Goal: Book appointment/travel/reservation

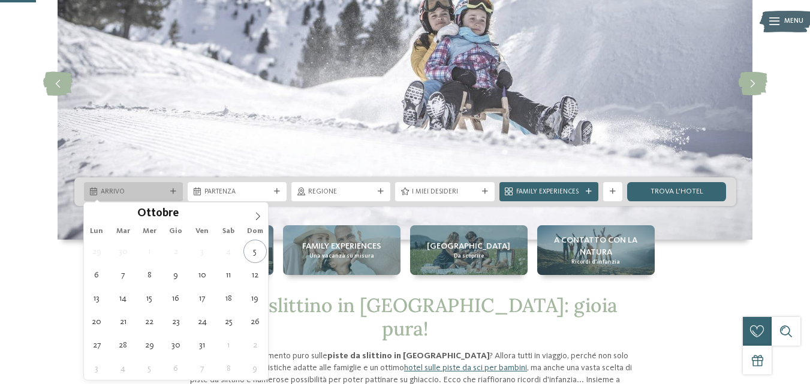
click at [174, 189] on icon at bounding box center [173, 192] width 6 height 6
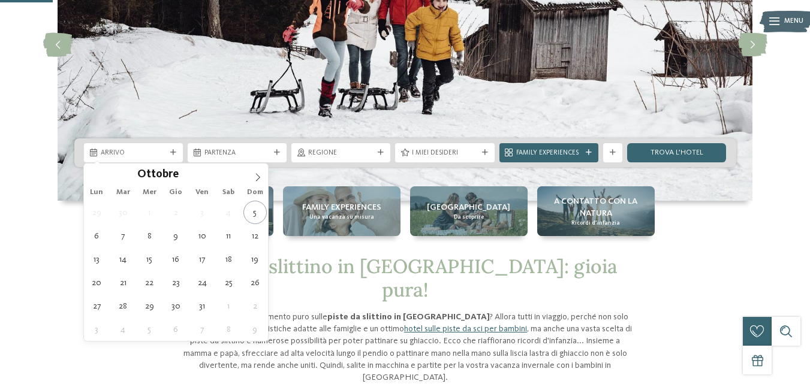
scroll to position [180, 0]
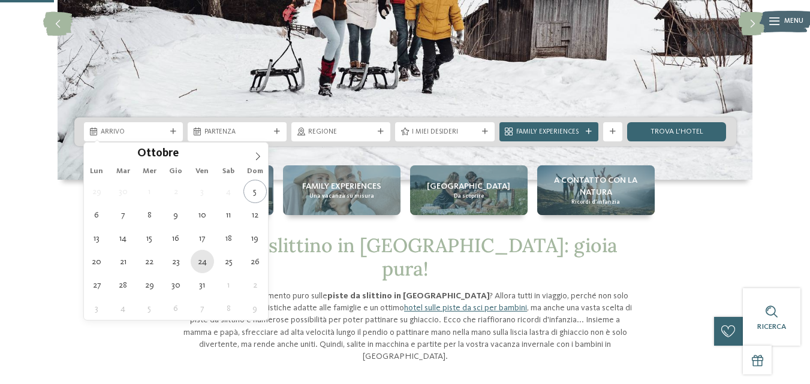
type div "24.10.2025"
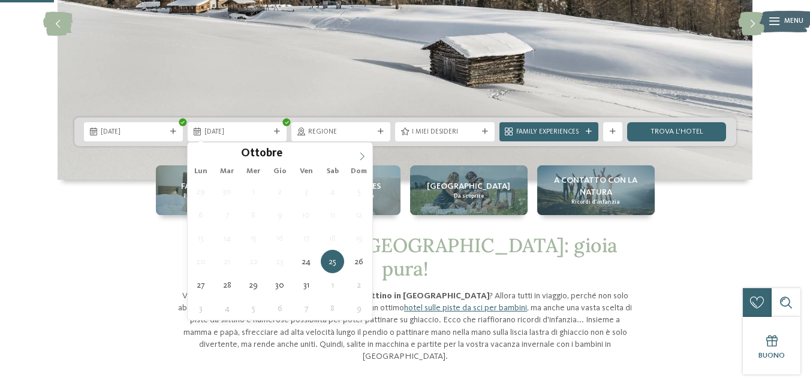
click at [359, 152] on icon at bounding box center [362, 156] width 8 height 8
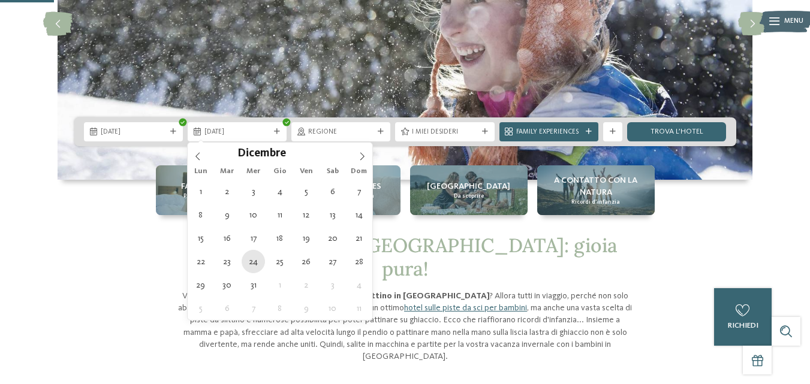
type div "24.12.2025"
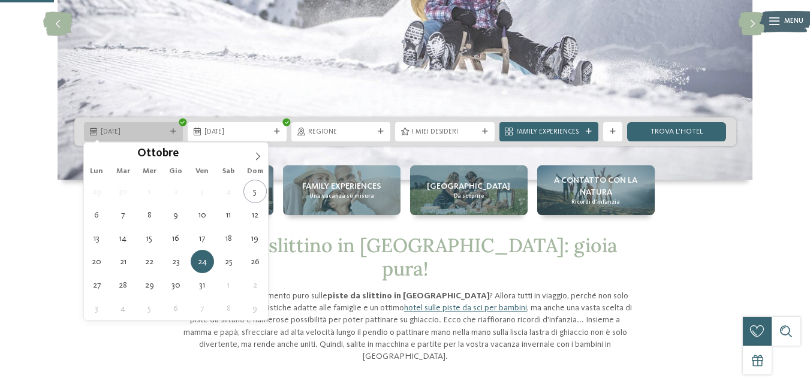
click at [167, 132] on div "24.10.2025" at bounding box center [133, 131] width 70 height 10
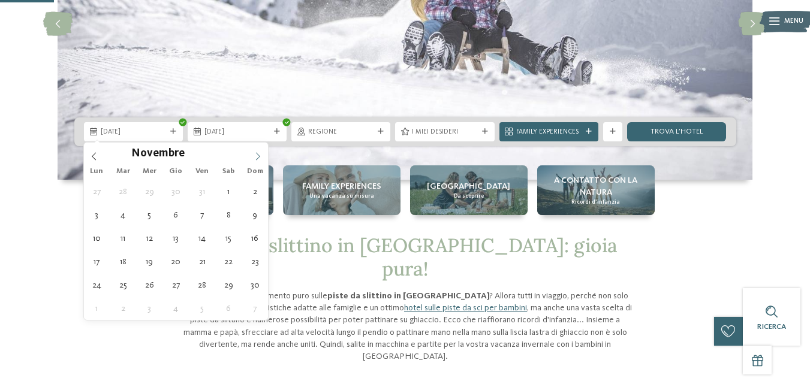
click at [258, 159] on icon at bounding box center [257, 156] width 8 height 8
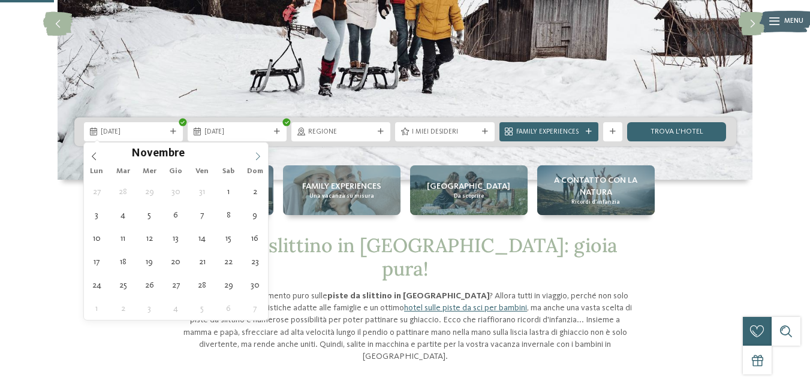
click at [258, 159] on icon at bounding box center [257, 156] width 8 height 8
type div "24.12.2025"
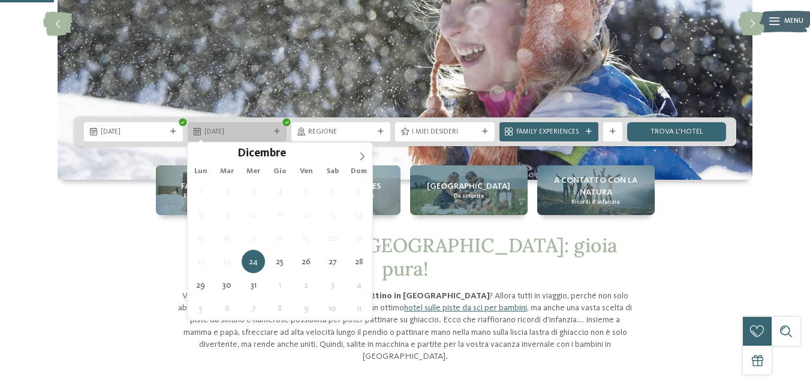
click at [274, 133] on icon at bounding box center [277, 132] width 6 height 6
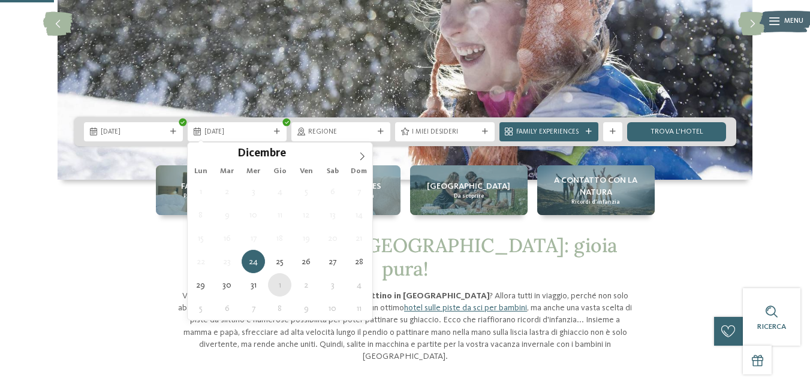
type div "01.01.2026"
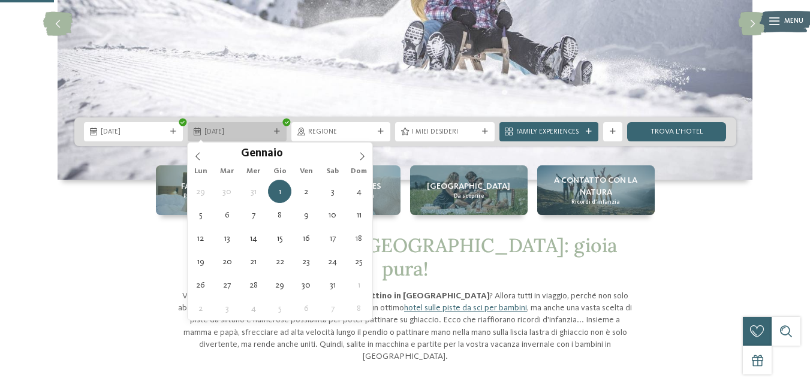
click at [271, 131] on div "01.01.2026" at bounding box center [237, 131] width 70 height 10
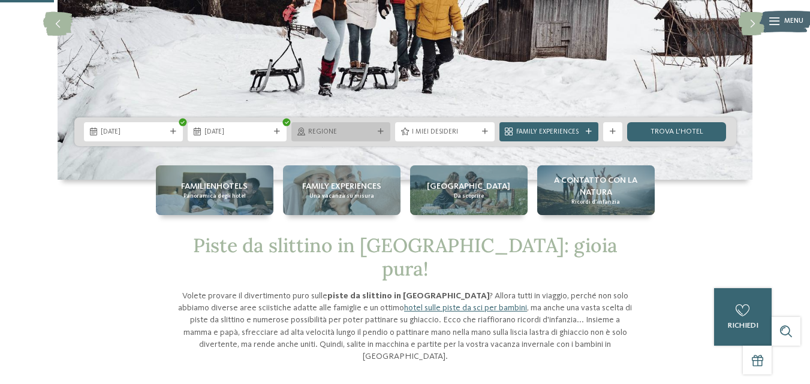
click at [382, 130] on icon at bounding box center [381, 132] width 6 height 6
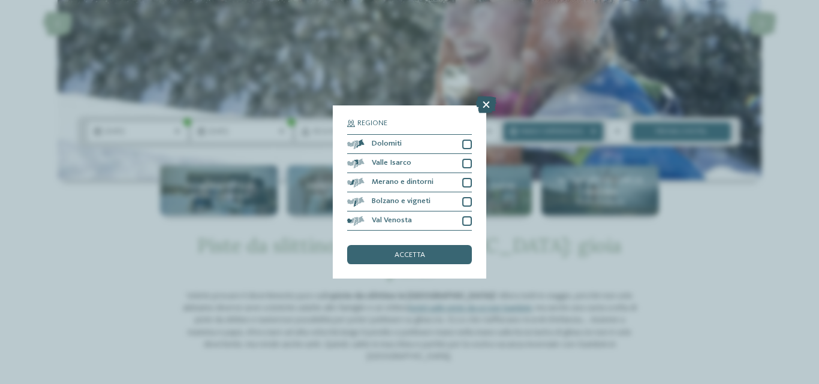
click at [487, 102] on icon at bounding box center [486, 104] width 20 height 17
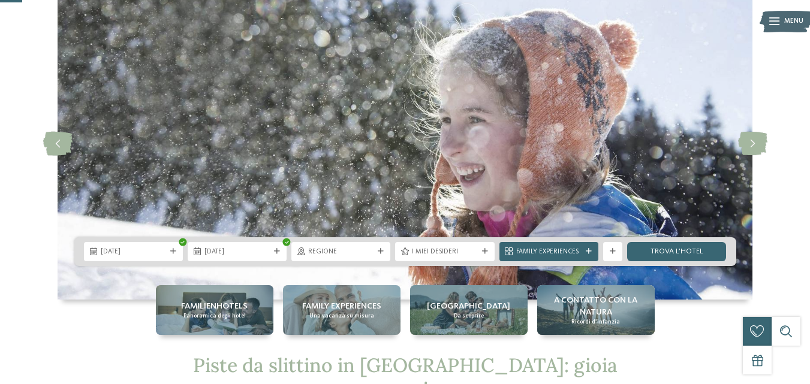
scroll to position [120, 0]
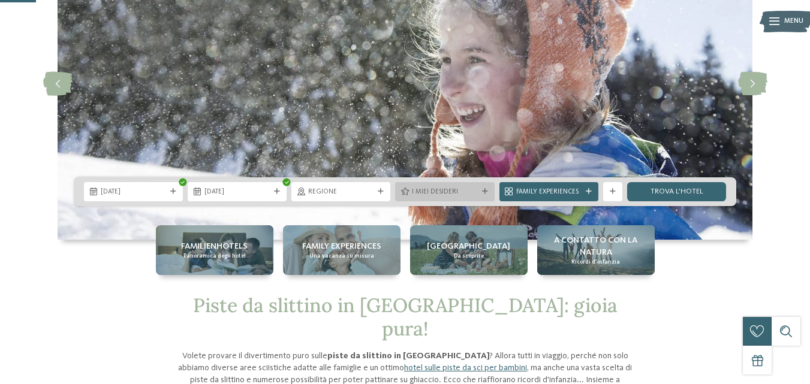
click at [484, 189] on icon at bounding box center [485, 192] width 6 height 6
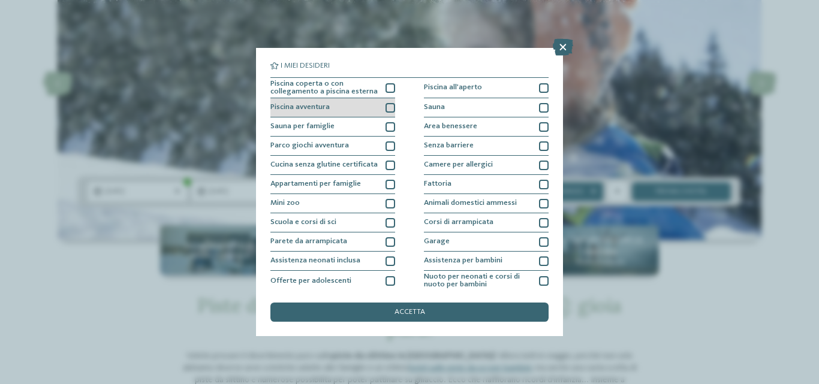
click at [385, 113] on div "Piscina avventura" at bounding box center [332, 107] width 125 height 19
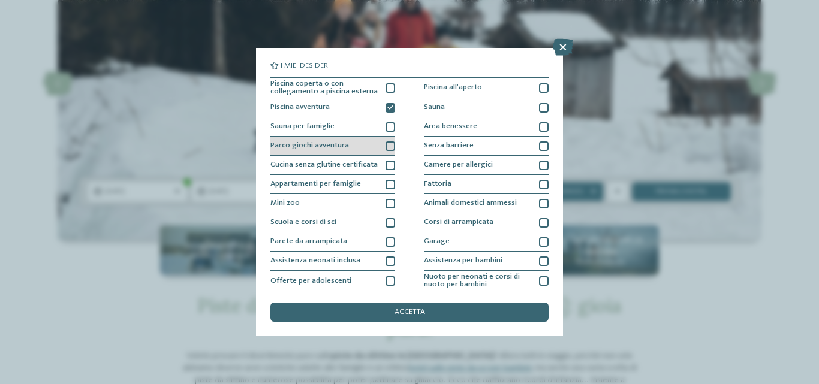
click at [388, 144] on div at bounding box center [390, 146] width 10 height 10
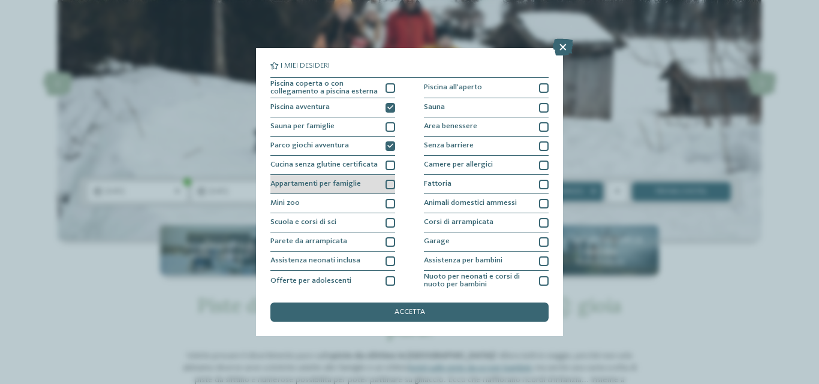
click at [388, 182] on div at bounding box center [390, 185] width 10 height 10
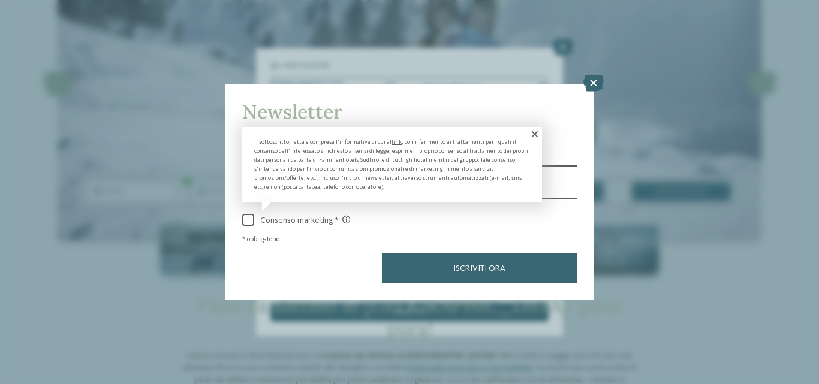
click at [536, 132] on span at bounding box center [534, 134] width 16 height 14
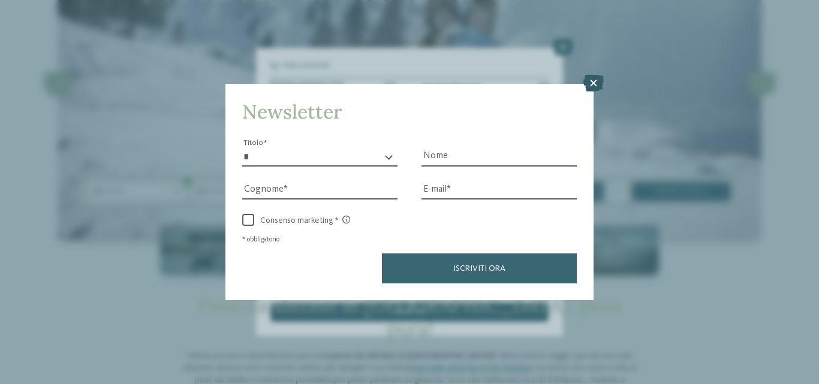
click at [596, 84] on icon at bounding box center [593, 83] width 20 height 17
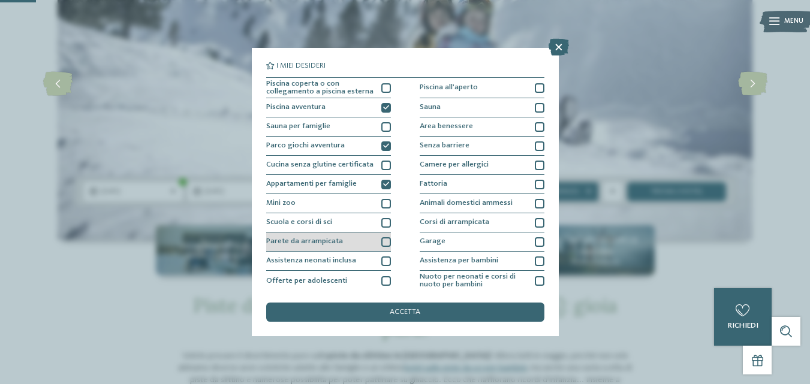
click at [385, 242] on div at bounding box center [386, 242] width 10 height 10
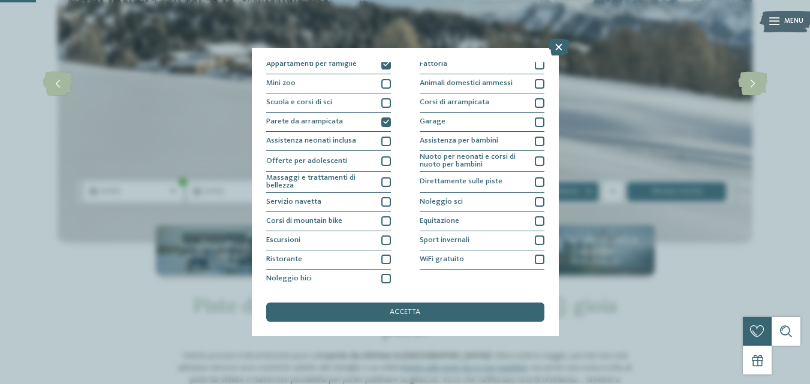
scroll to position [120, 0]
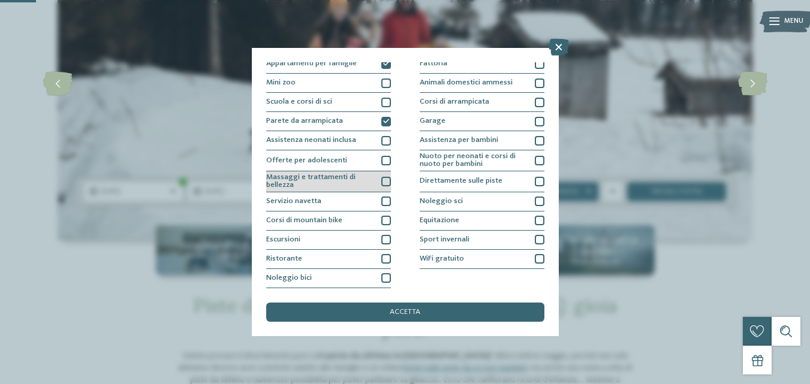
click at [381, 182] on div at bounding box center [386, 182] width 10 height 10
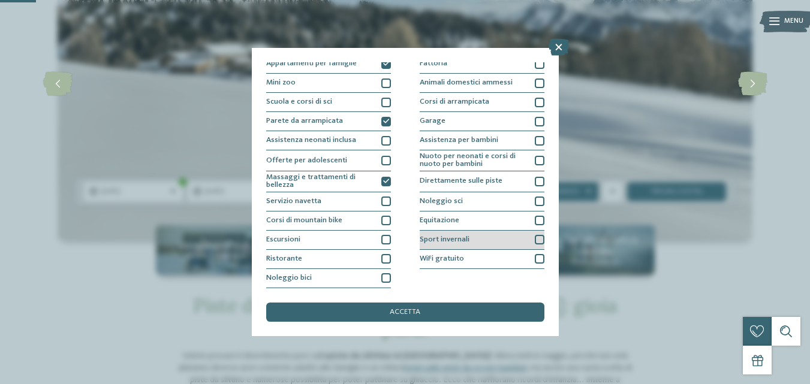
click at [535, 239] on div at bounding box center [540, 240] width 10 height 10
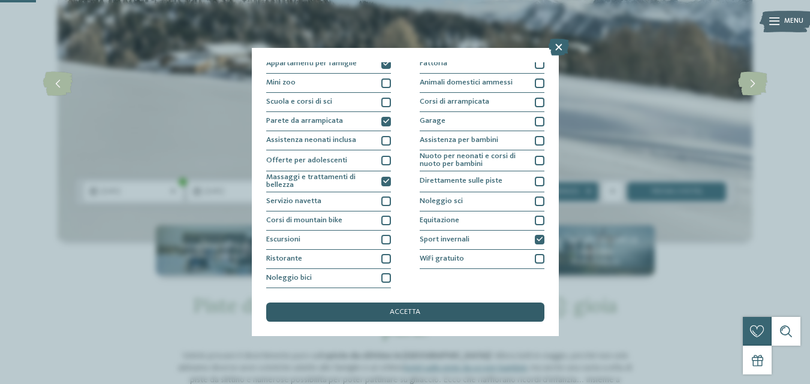
click at [416, 313] on span "accetta" at bounding box center [405, 313] width 31 height 8
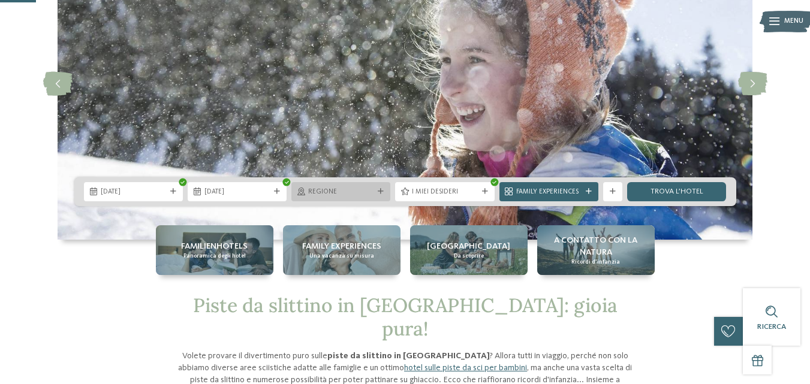
click at [380, 191] on icon at bounding box center [381, 192] width 6 height 6
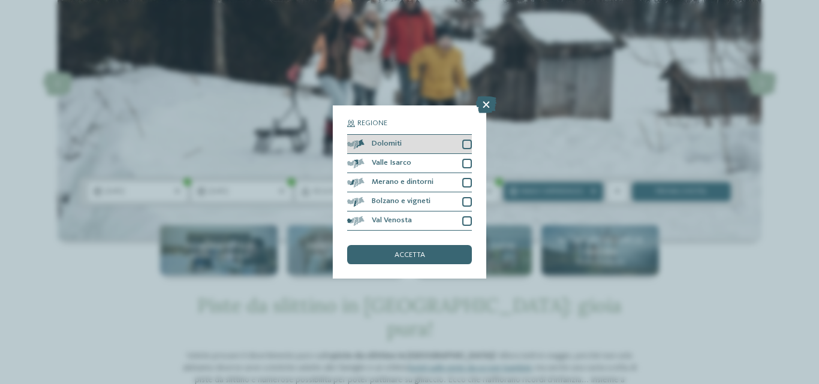
click at [467, 138] on div "Dolomiti" at bounding box center [409, 144] width 125 height 19
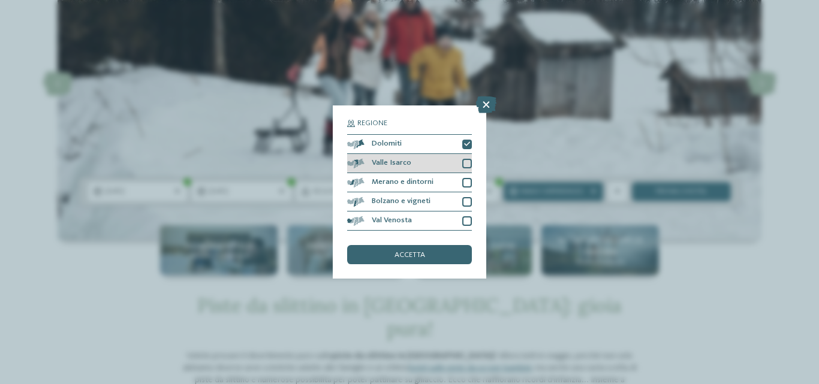
click at [465, 164] on div at bounding box center [467, 164] width 10 height 10
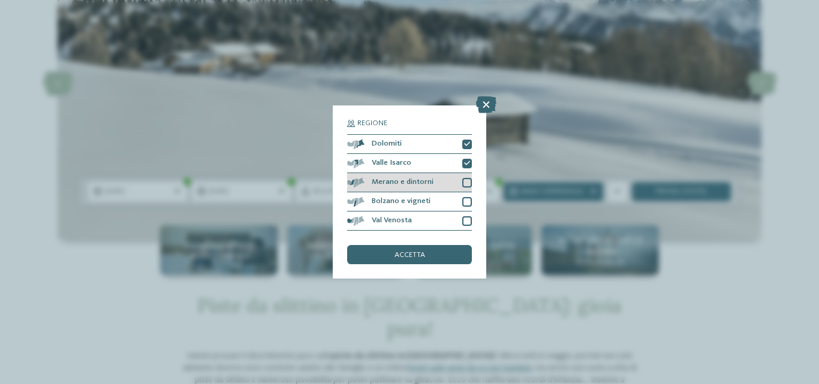
click at [465, 184] on div at bounding box center [467, 183] width 10 height 10
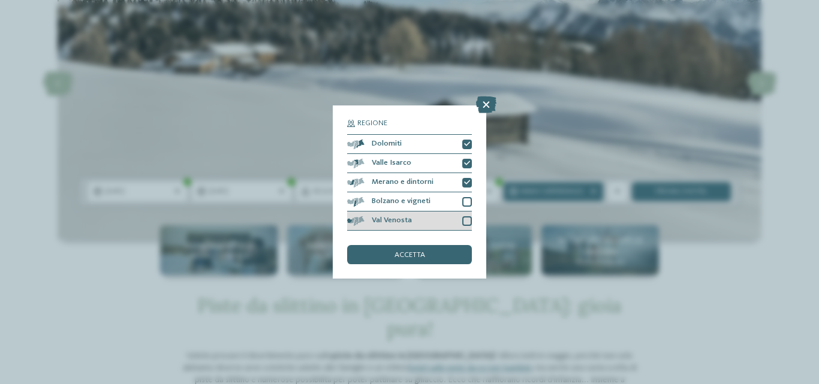
click at [462, 223] on div at bounding box center [467, 221] width 10 height 10
click at [426, 265] on div "Regione Dolomiti Valle Isarco" at bounding box center [409, 192] width 153 height 174
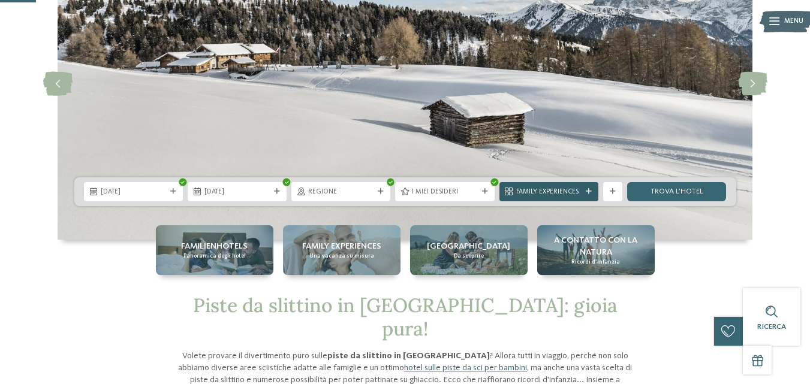
click at [587, 187] on div "Family Experiences" at bounding box center [548, 191] width 99 height 19
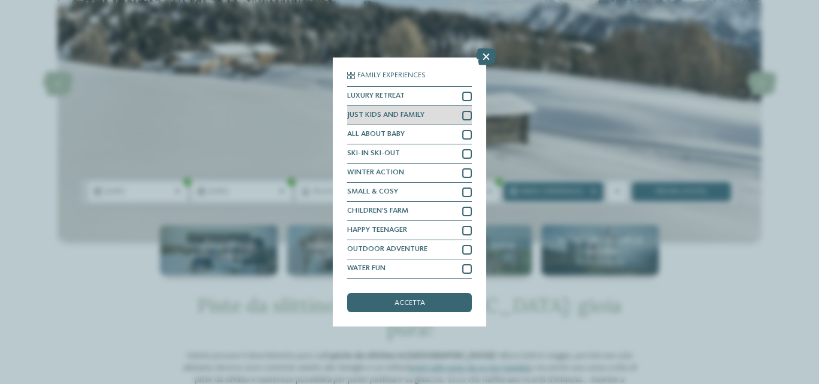
click at [466, 117] on div at bounding box center [467, 116] width 10 height 10
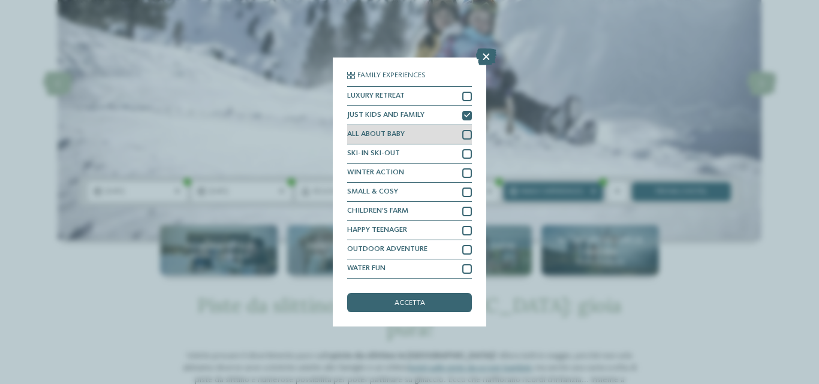
click at [466, 140] on div "ALL ABOUT BABY" at bounding box center [409, 134] width 125 height 19
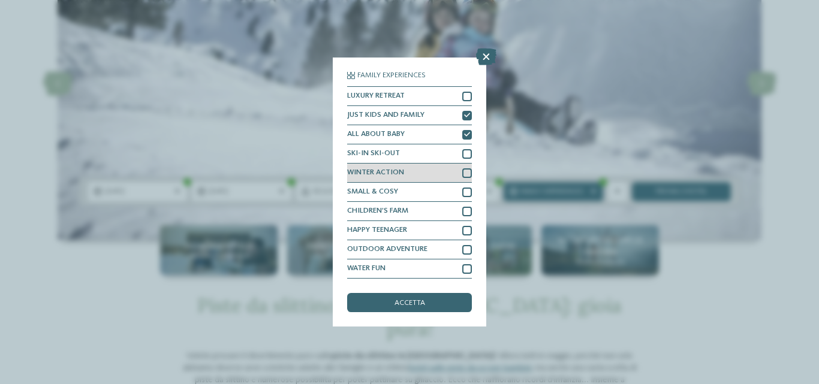
click at [460, 170] on div "WINTER ACTION" at bounding box center [409, 173] width 125 height 19
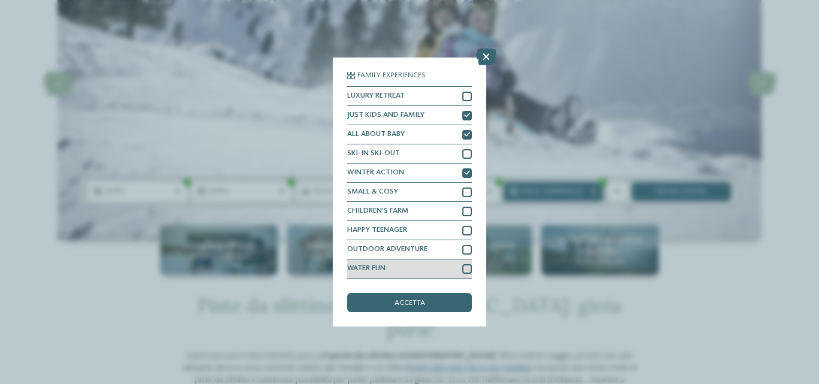
click at [469, 271] on div at bounding box center [467, 269] width 10 height 10
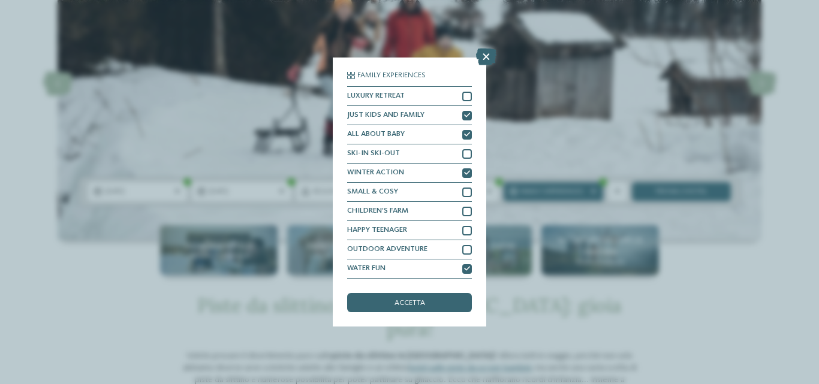
click at [411, 303] on span "accetta" at bounding box center [409, 304] width 31 height 8
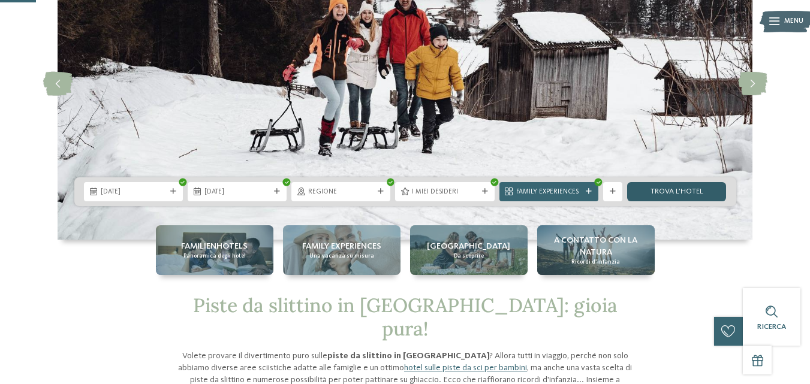
click at [680, 185] on link "trova l’hotel" at bounding box center [676, 191] width 99 height 19
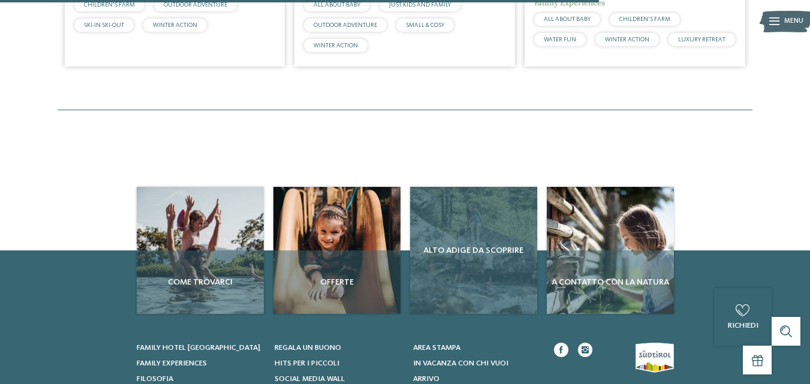
scroll to position [704, 0]
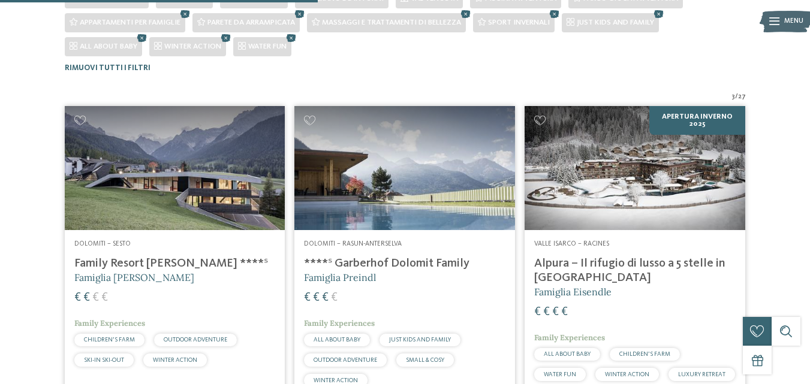
scroll to position [284, 0]
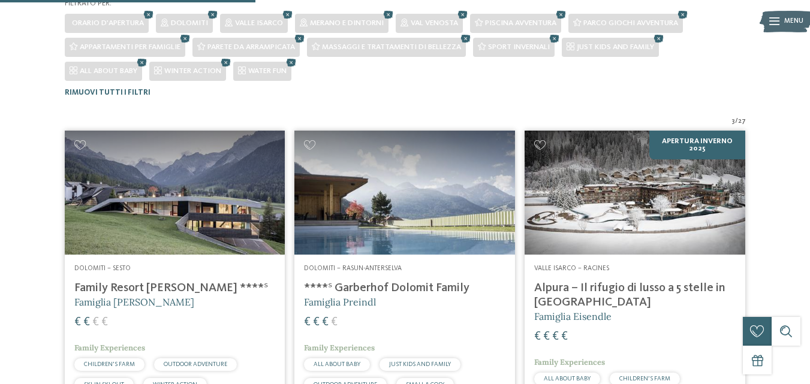
click at [636, 215] on img at bounding box center [634, 193] width 221 height 124
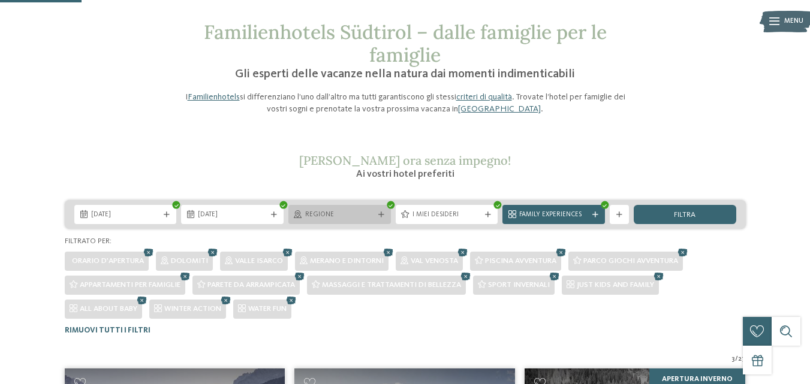
scroll to position [0, 0]
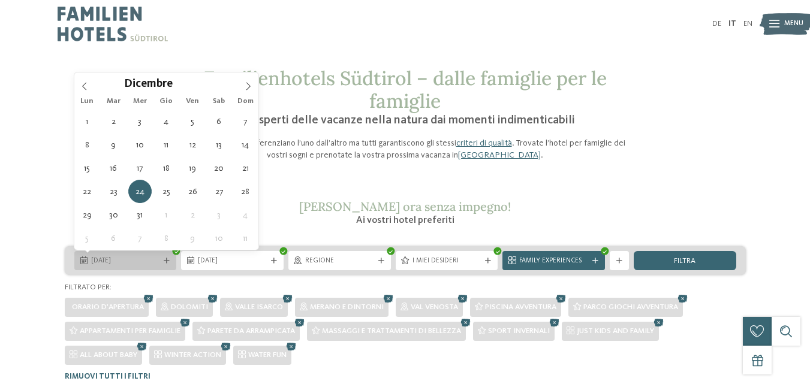
click at [164, 264] on icon at bounding box center [167, 261] width 6 height 6
type div "03.12.2025"
type input "****"
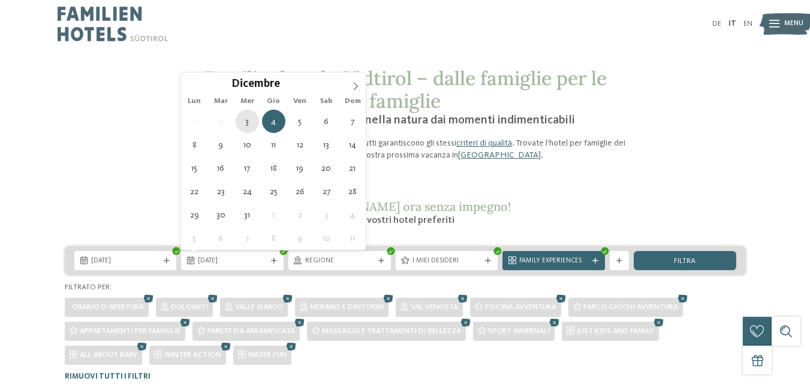
type div "03.12.2025"
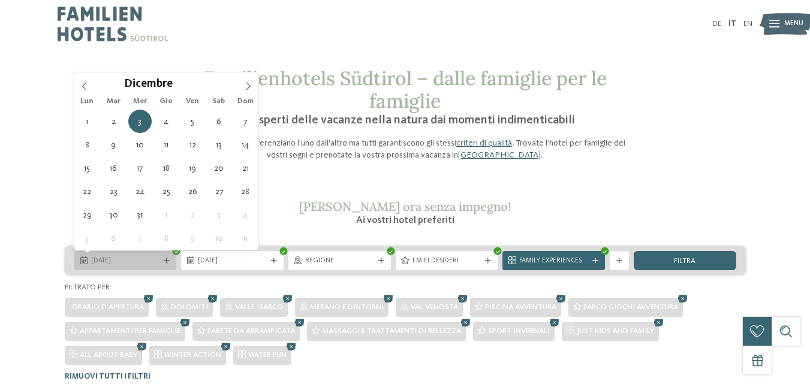
click at [167, 262] on icon at bounding box center [167, 261] width 6 height 6
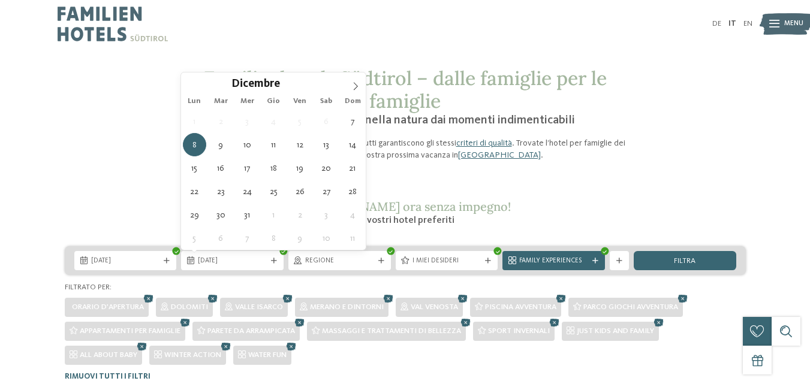
click at [327, 120] on span "6" at bounding box center [326, 121] width 23 height 23
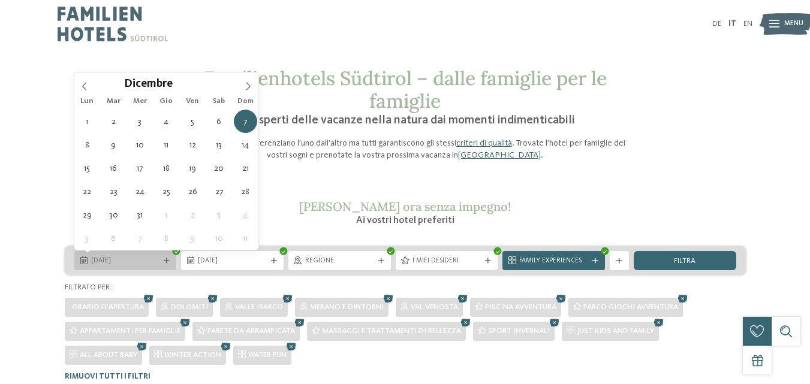
click at [107, 262] on span "07.12.2025" at bounding box center [125, 261] width 69 height 10
type div "03.12.2025"
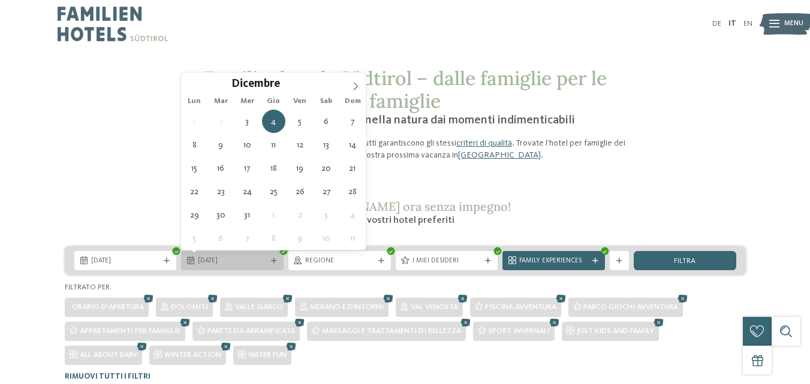
click at [236, 264] on span "04.12.2025" at bounding box center [232, 261] width 69 height 10
type div "06.12.2025"
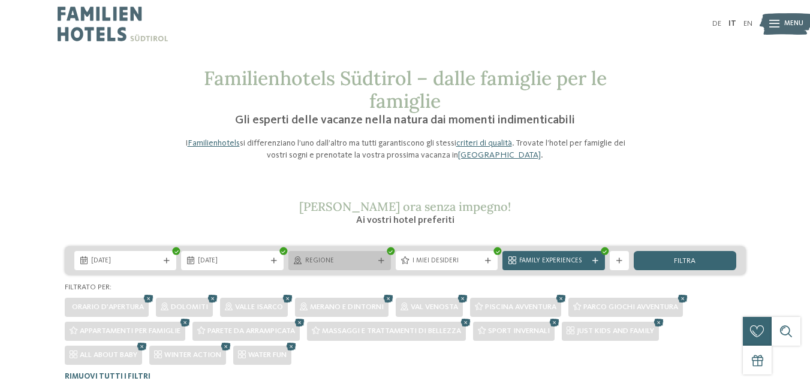
click at [379, 262] on icon at bounding box center [381, 261] width 6 height 6
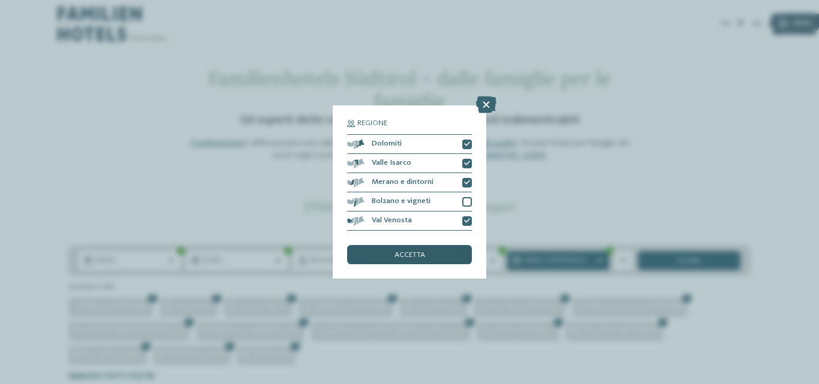
click at [428, 249] on div "accetta" at bounding box center [409, 254] width 125 height 19
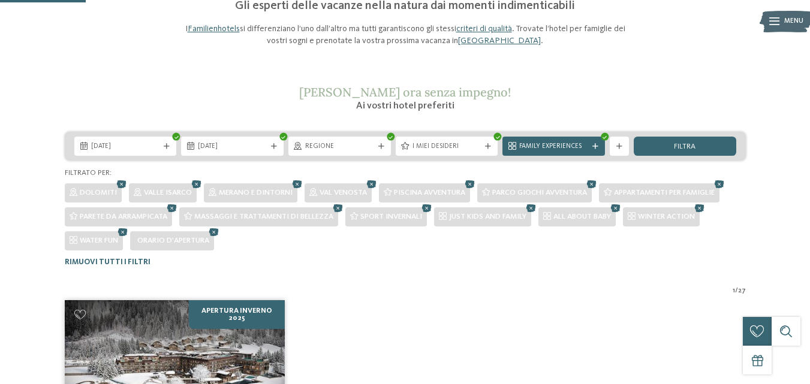
scroll to position [44, 0]
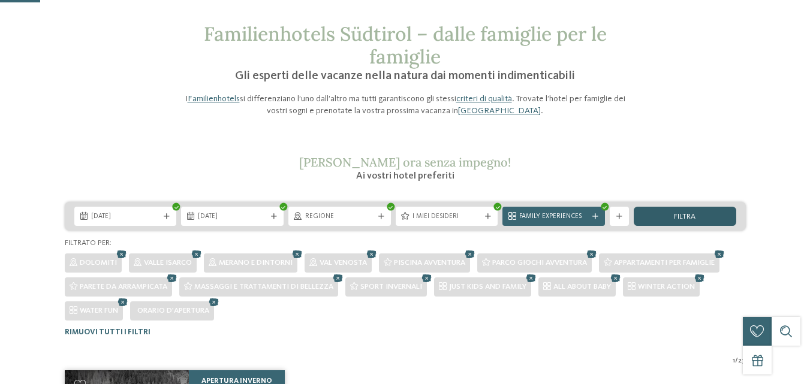
click at [689, 211] on div "filtra" at bounding box center [684, 216] width 102 height 19
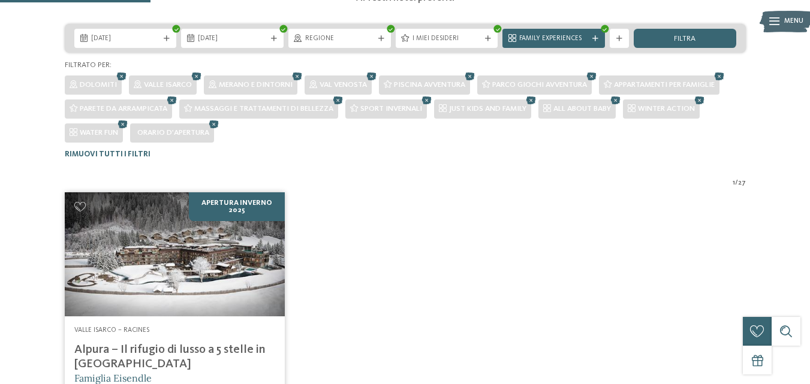
scroll to position [164, 0]
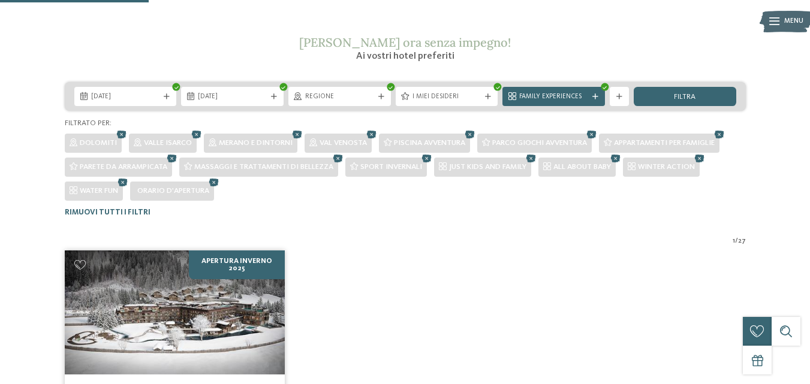
click at [198, 334] on img at bounding box center [175, 312] width 221 height 124
click at [339, 159] on icon at bounding box center [338, 159] width 14 height 13
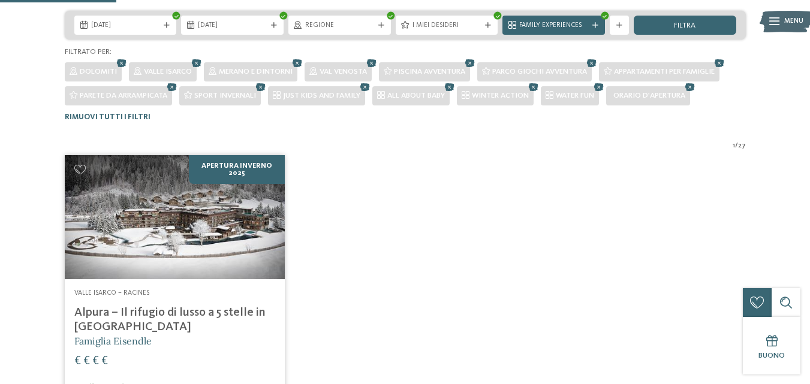
scroll to position [20, 0]
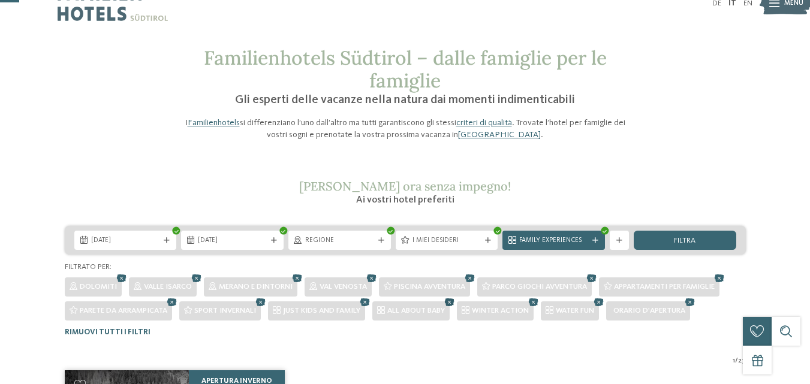
click at [451, 299] on icon at bounding box center [449, 303] width 14 height 13
click at [723, 274] on icon at bounding box center [719, 279] width 14 height 13
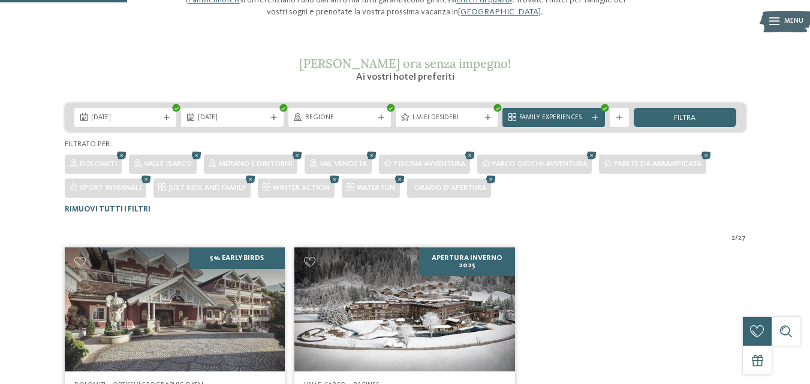
scroll to position [140, 0]
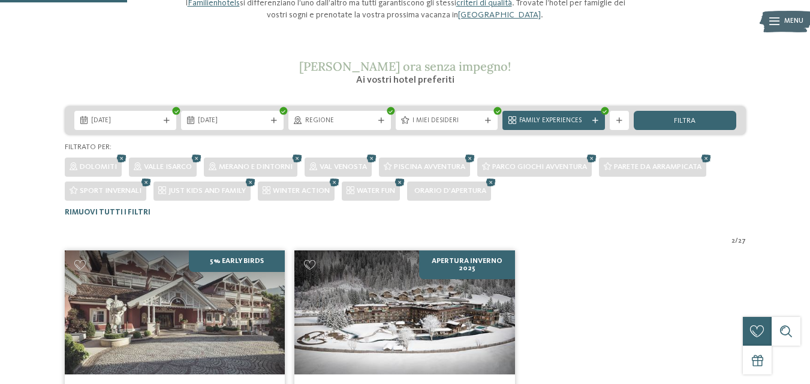
click at [186, 326] on img at bounding box center [175, 312] width 221 height 124
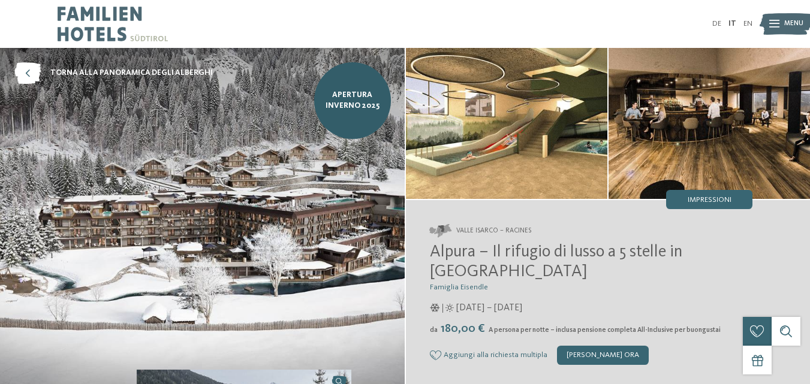
click at [518, 144] on img at bounding box center [506, 123] width 201 height 151
click at [667, 152] on img at bounding box center [708, 123] width 201 height 151
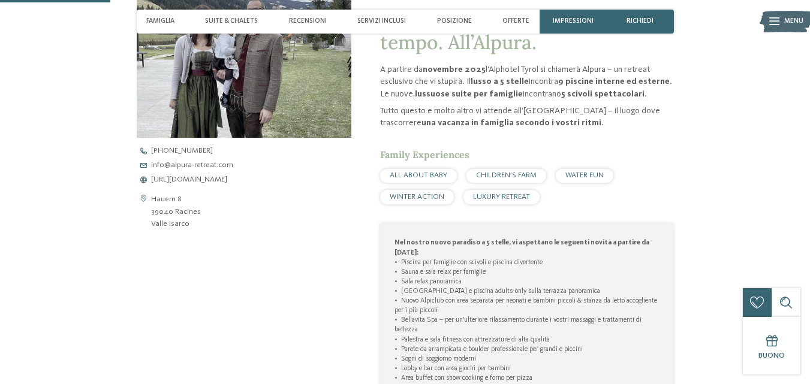
scroll to position [419, 0]
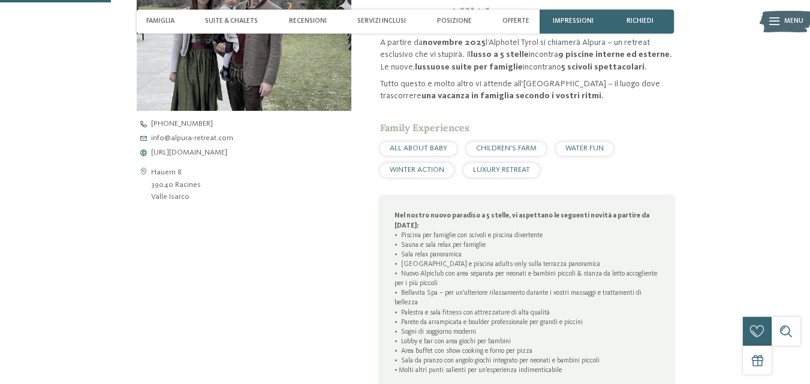
click at [141, 168] on icon at bounding box center [144, 185] width 14 height 37
click at [144, 173] on icon at bounding box center [144, 185] width 14 height 37
click at [161, 176] on address "Hauern 8 39040 Racines Valle Isarco" at bounding box center [176, 185] width 50 height 37
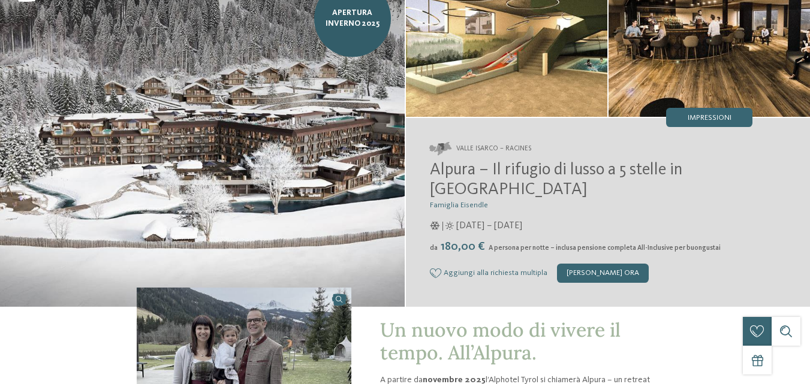
scroll to position [0, 0]
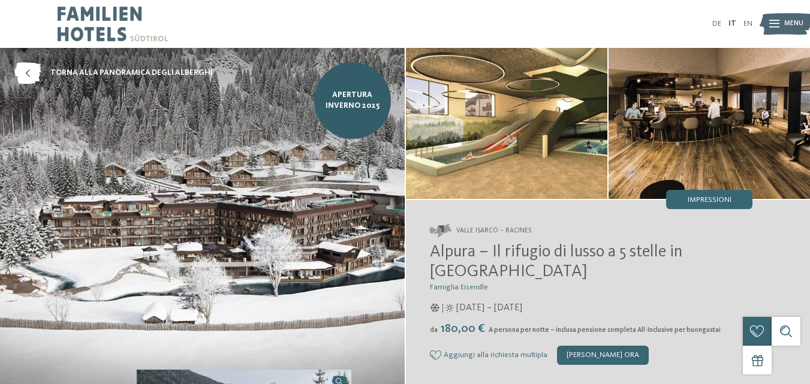
click at [295, 137] on img at bounding box center [202, 218] width 405 height 341
click at [709, 197] on span "Impressioni" at bounding box center [709, 201] width 44 height 8
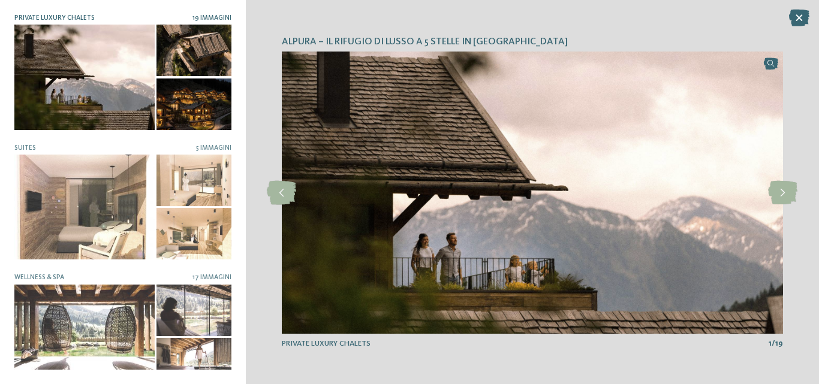
click at [704, 138] on img at bounding box center [532, 193] width 501 height 282
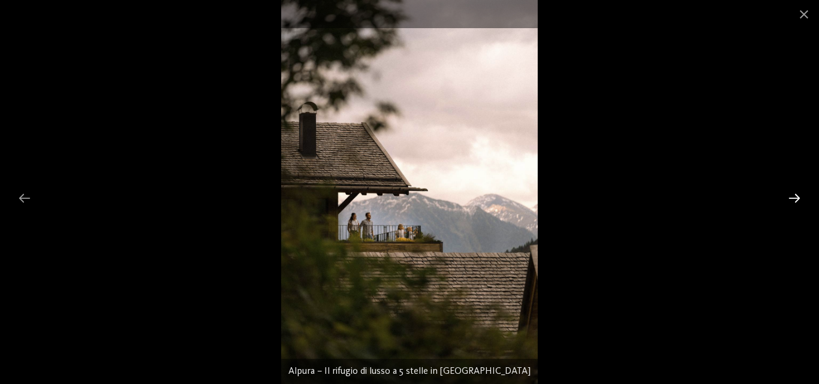
click at [795, 200] on div at bounding box center [793, 197] width 25 height 23
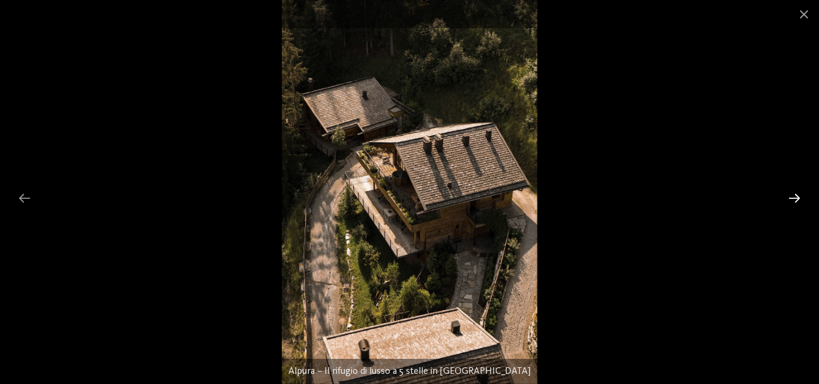
click at [795, 200] on div at bounding box center [793, 197] width 25 height 23
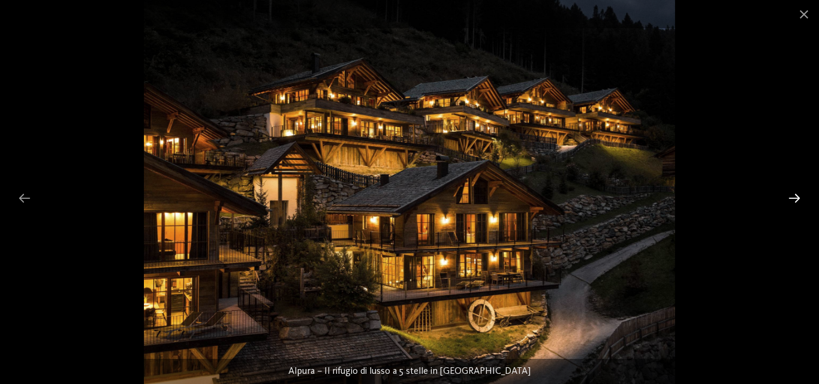
click at [795, 200] on div at bounding box center [793, 197] width 25 height 23
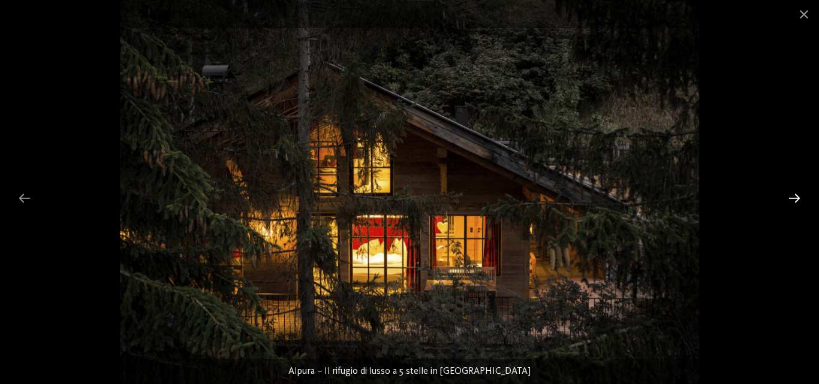
click at [795, 200] on div at bounding box center [793, 197] width 25 height 23
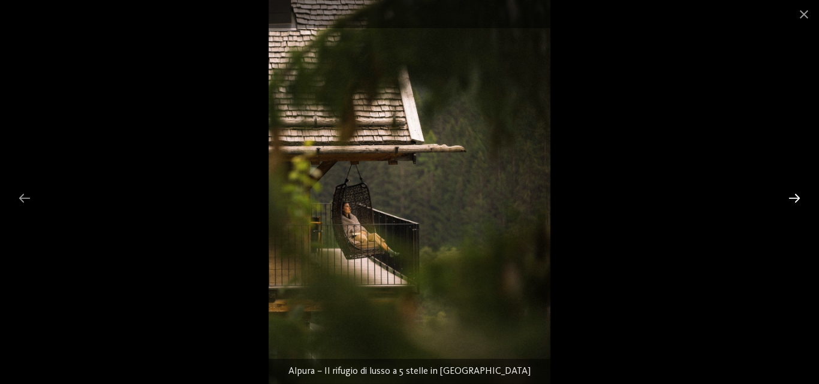
click at [795, 200] on div at bounding box center [793, 197] width 25 height 23
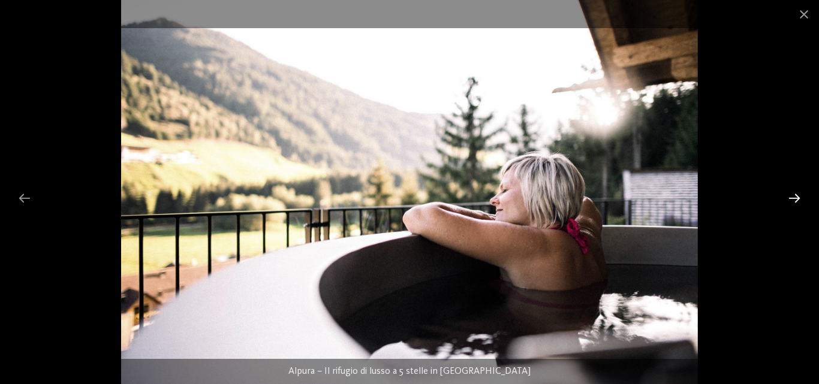
click at [795, 200] on div at bounding box center [793, 197] width 25 height 23
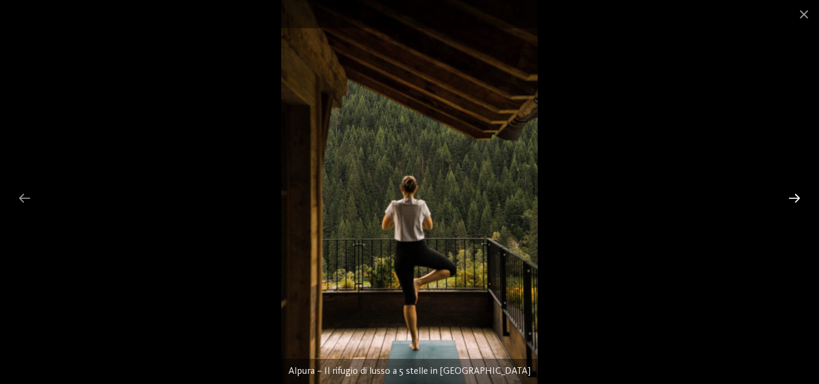
click at [795, 200] on div at bounding box center [793, 197] width 25 height 23
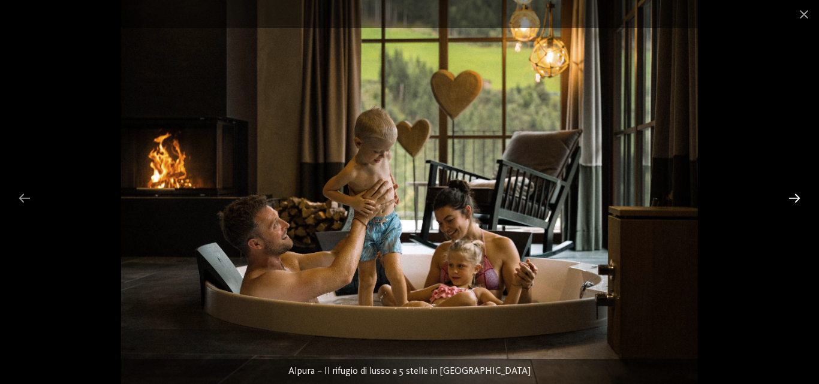
click at [796, 200] on div at bounding box center [793, 197] width 25 height 23
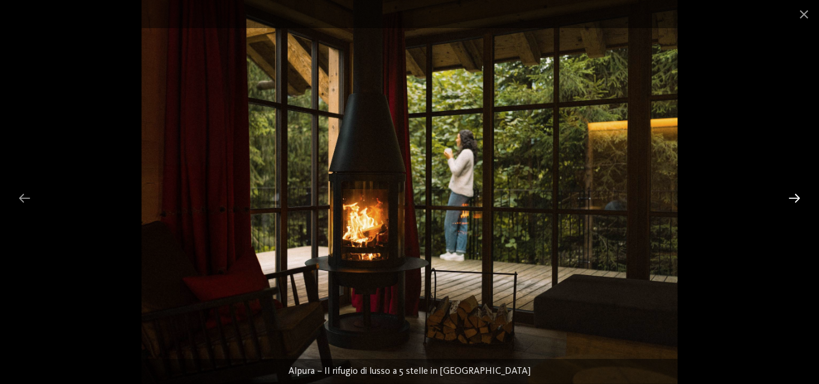
click at [796, 200] on div at bounding box center [793, 197] width 25 height 23
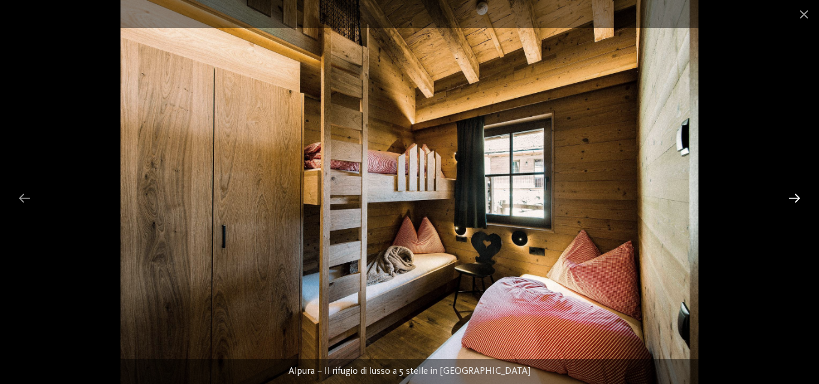
click at [796, 203] on div at bounding box center [793, 197] width 25 height 23
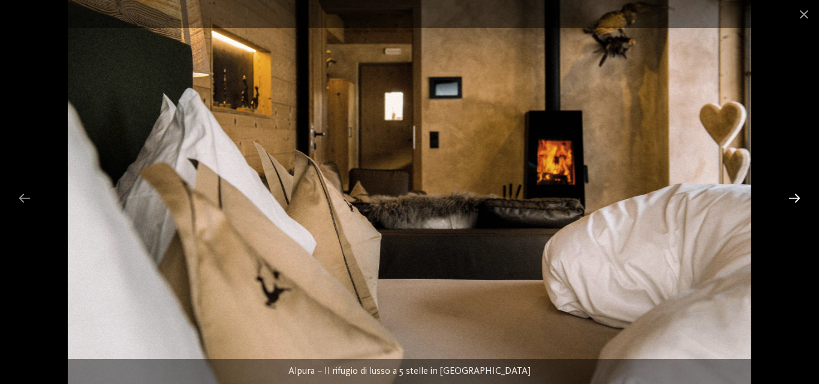
click at [796, 203] on div at bounding box center [793, 197] width 25 height 23
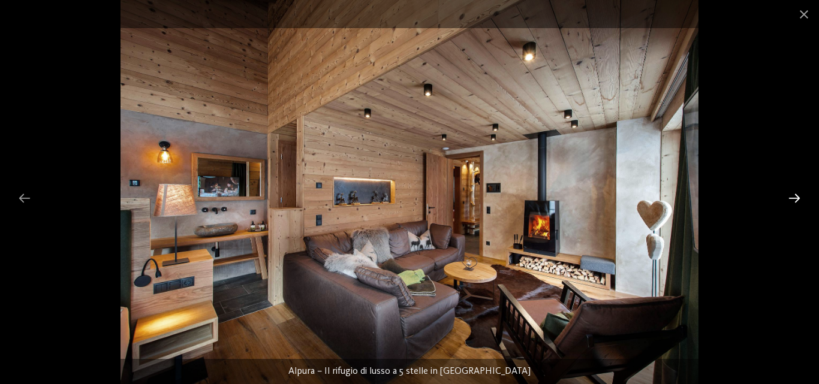
click at [796, 203] on div at bounding box center [793, 197] width 25 height 23
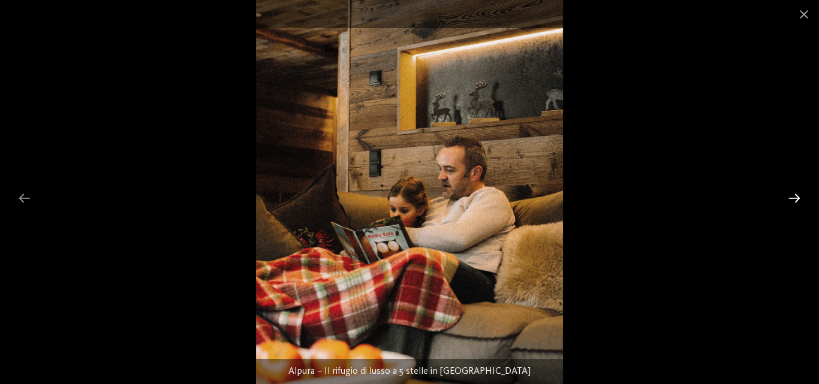
click at [796, 203] on div at bounding box center [793, 197] width 25 height 23
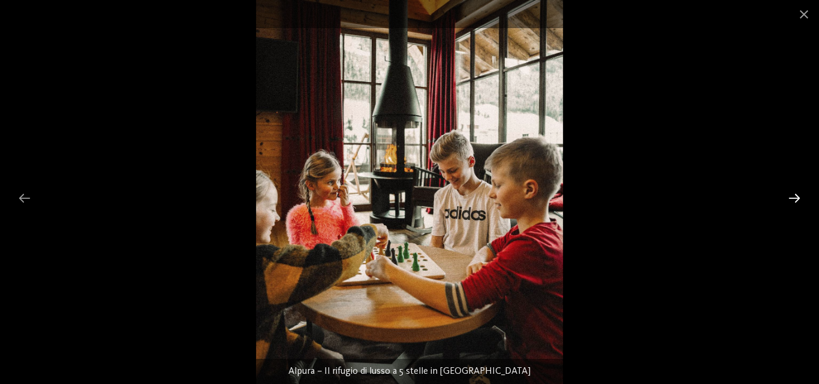
click at [796, 203] on div at bounding box center [793, 197] width 25 height 23
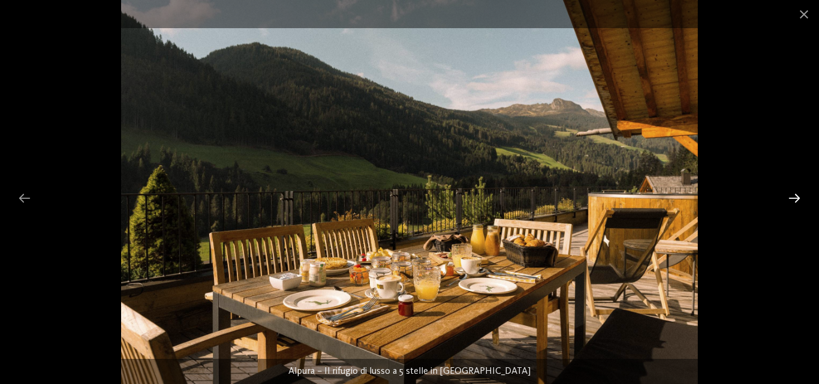
click at [796, 203] on div at bounding box center [793, 197] width 25 height 23
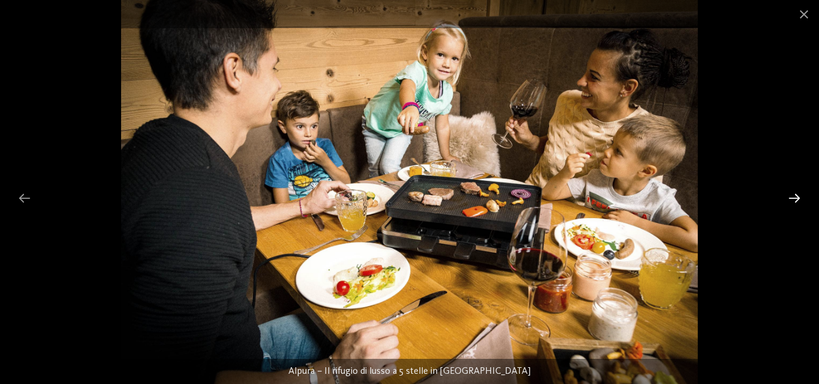
click at [796, 203] on div at bounding box center [793, 197] width 25 height 23
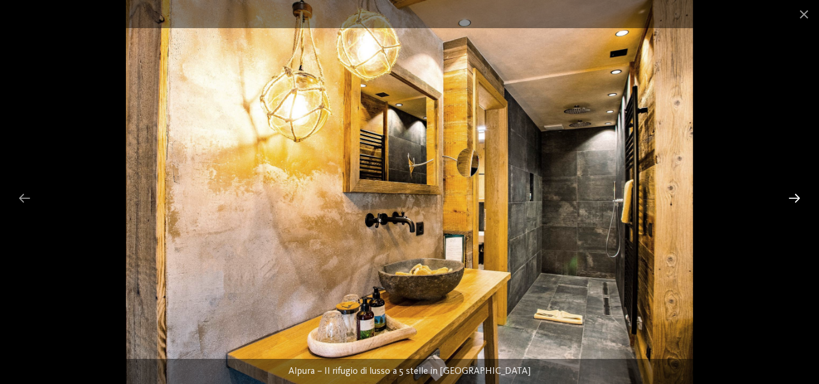
click at [796, 203] on div at bounding box center [793, 197] width 25 height 23
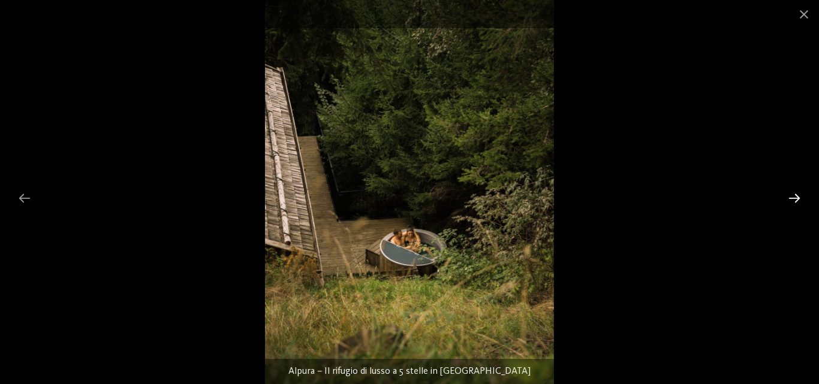
click at [796, 203] on div at bounding box center [793, 197] width 25 height 23
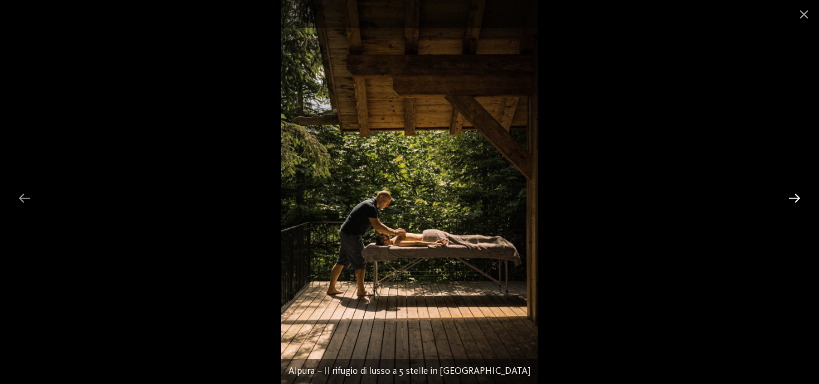
click at [796, 203] on div at bounding box center [793, 197] width 25 height 23
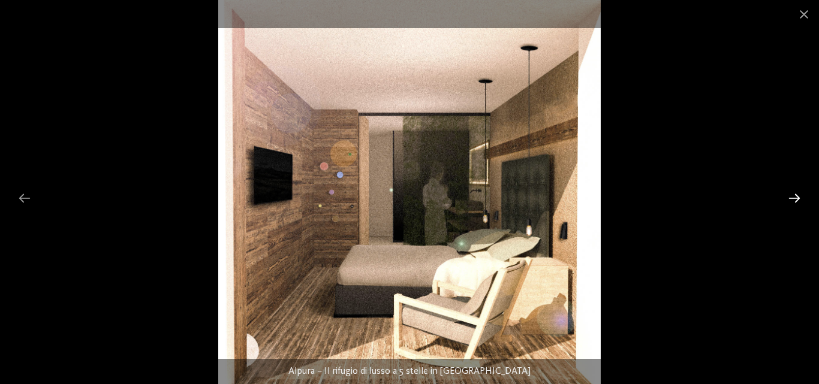
click at [796, 203] on div at bounding box center [793, 197] width 25 height 23
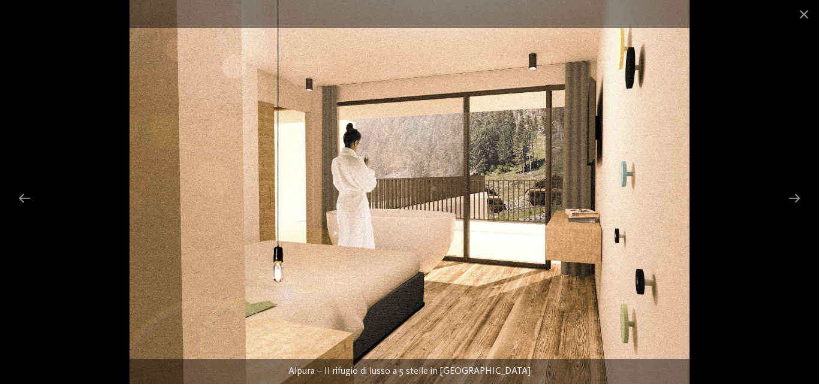
drag, startPoint x: 818, startPoint y: 119, endPoint x: 816, endPoint y: 109, distance: 9.9
click at [809, 122] on div at bounding box center [409, 192] width 819 height 384
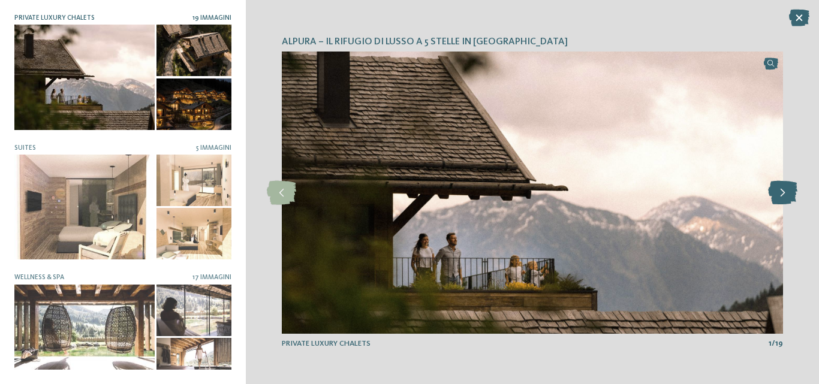
click at [787, 186] on icon at bounding box center [782, 193] width 29 height 24
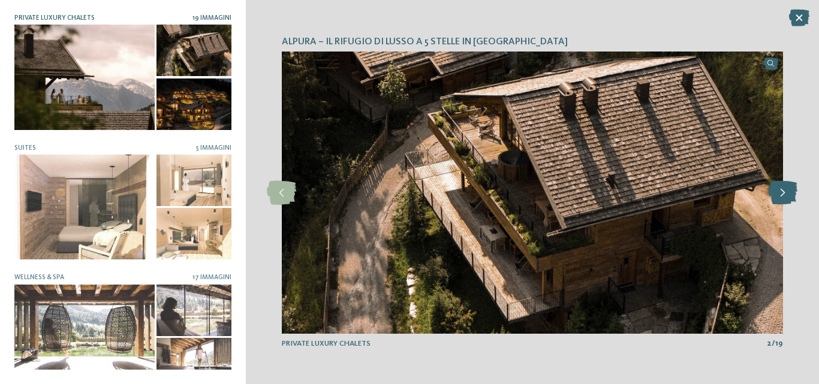
click at [787, 186] on icon at bounding box center [782, 193] width 29 height 24
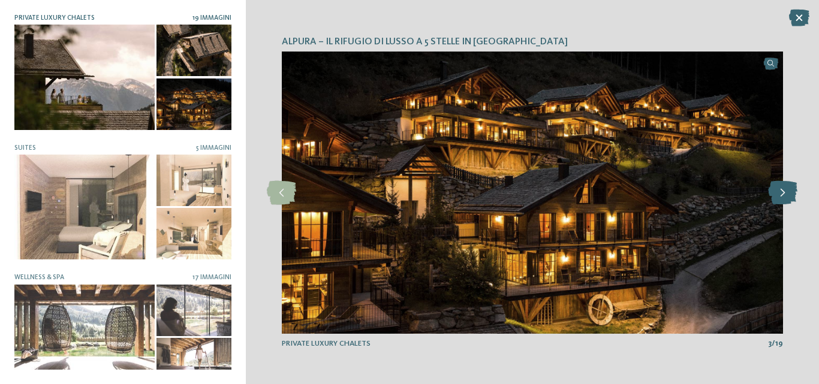
click at [787, 186] on icon at bounding box center [782, 193] width 29 height 24
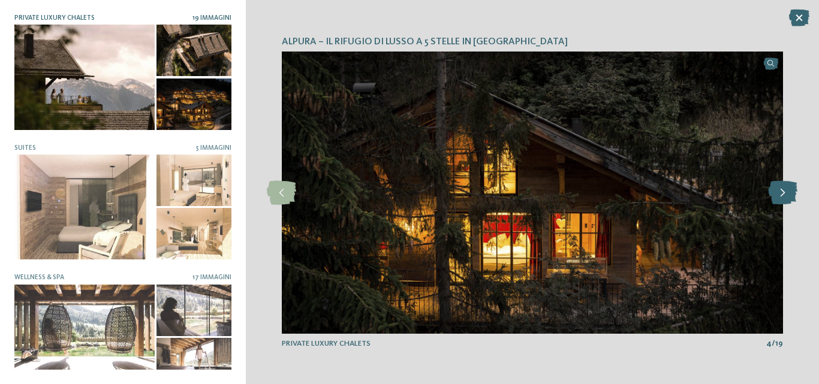
click at [787, 186] on icon at bounding box center [782, 193] width 29 height 24
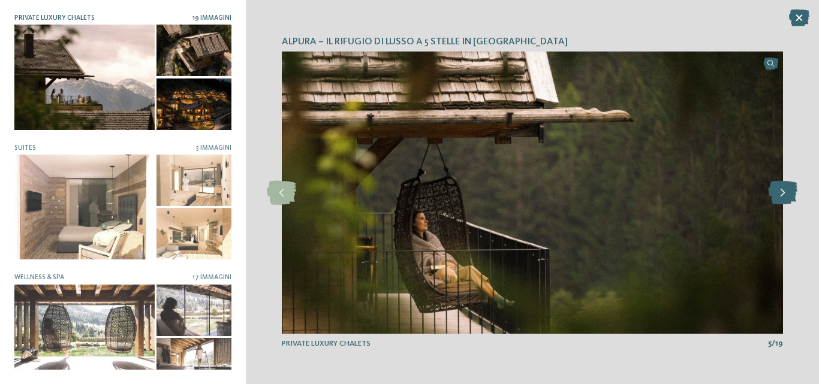
click at [787, 186] on icon at bounding box center [782, 193] width 29 height 24
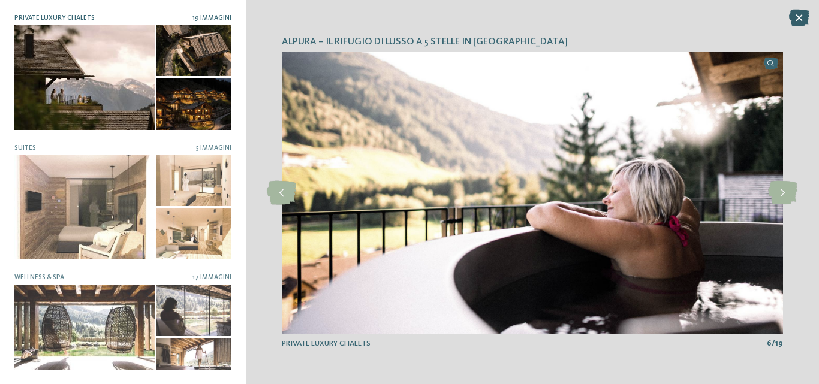
click at [795, 18] on icon at bounding box center [799, 18] width 20 height 17
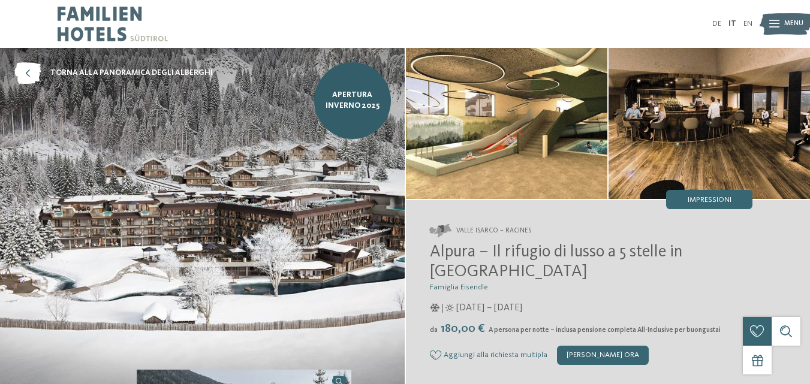
click at [265, 233] on img at bounding box center [202, 218] width 405 height 341
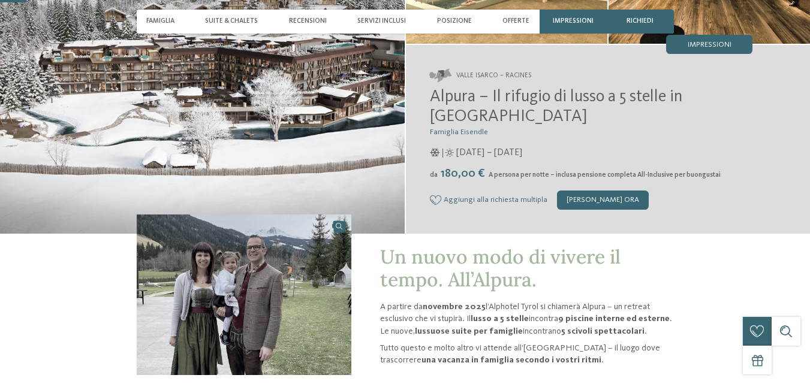
scroll to position [180, 0]
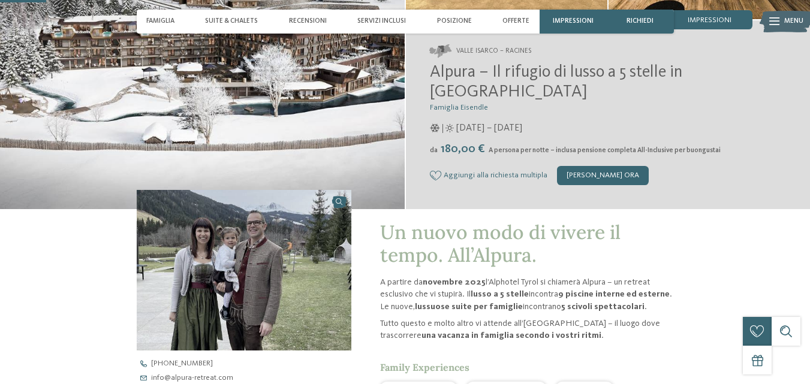
click at [337, 203] on link at bounding box center [244, 270] width 215 height 161
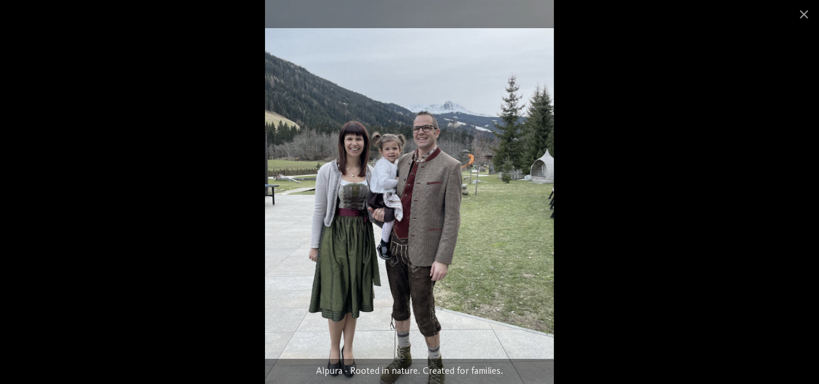
click at [712, 210] on div at bounding box center [409, 192] width 819 height 384
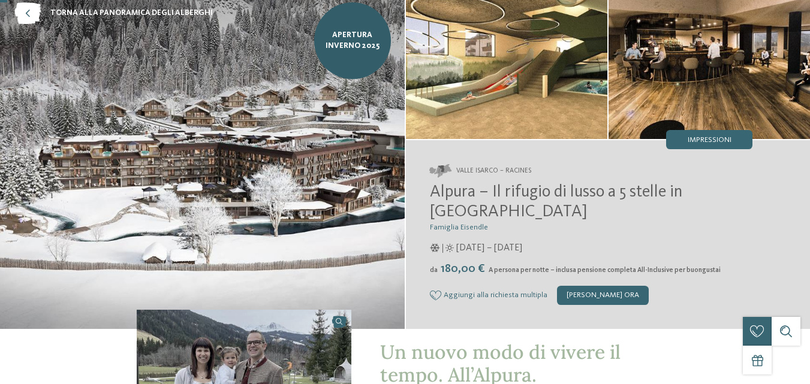
scroll to position [0, 0]
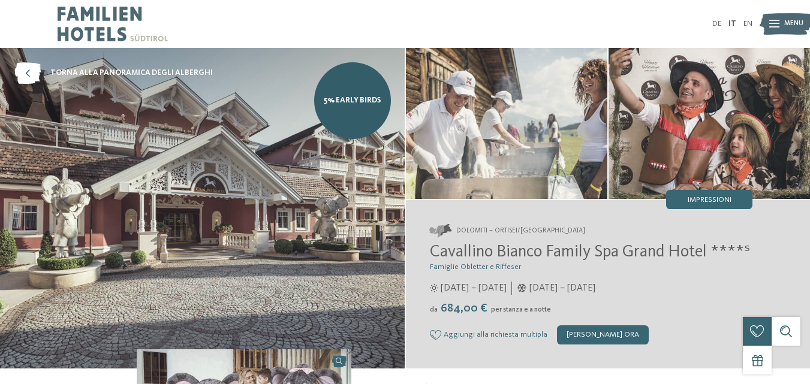
click at [278, 222] on img at bounding box center [202, 208] width 405 height 321
click at [502, 126] on img at bounding box center [506, 123] width 201 height 151
click at [460, 313] on span "684,00 €" at bounding box center [464, 309] width 51 height 12
click at [477, 334] on span "Aggiungi alla richiesta multipla" at bounding box center [495, 335] width 104 height 8
click at [477, 334] on span "[PERSON_NAME] dalla richiesta multipla" at bounding box center [509, 335] width 132 height 8
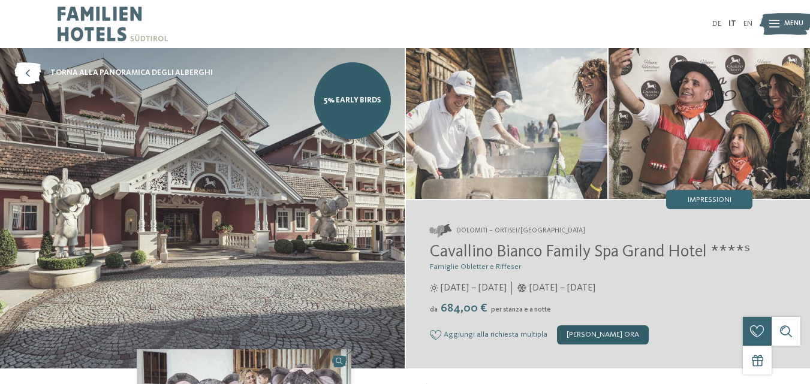
click at [598, 326] on div "[PERSON_NAME] ora" at bounding box center [603, 334] width 92 height 19
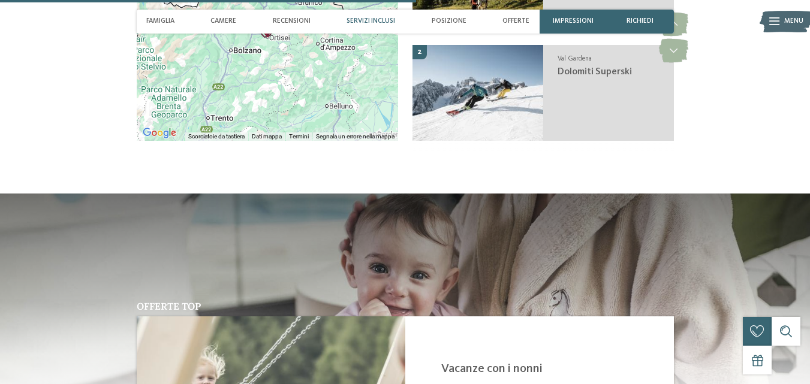
scroll to position [1818, 0]
